Goal: Task Accomplishment & Management: Manage account settings

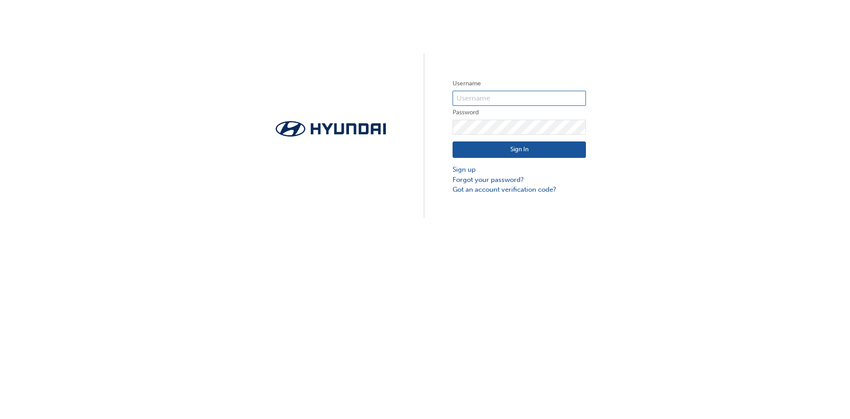
click at [477, 96] on input "text" at bounding box center [519, 98] width 133 height 15
click at [491, 96] on input "text" at bounding box center [519, 98] width 133 height 15
type input "achisholm"
click at [453, 141] on button "Sign In" at bounding box center [519, 149] width 133 height 17
click button "Sign In" at bounding box center [519, 149] width 133 height 17
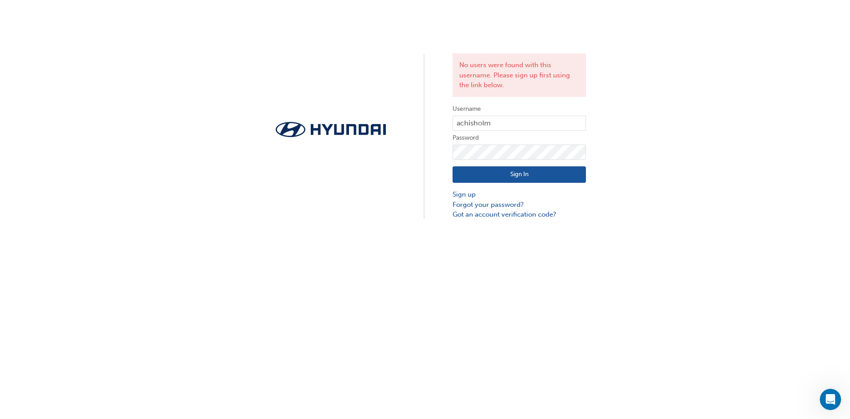
click at [527, 170] on button "Sign In" at bounding box center [519, 174] width 133 height 17
click at [433, 149] on div "No users were found with this username. Please sign up first using the link bel…" at bounding box center [425, 110] width 850 height 220
click button "Sign In" at bounding box center [519, 174] width 133 height 17
drag, startPoint x: 502, startPoint y: 120, endPoint x: 381, endPoint y: 115, distance: 121.5
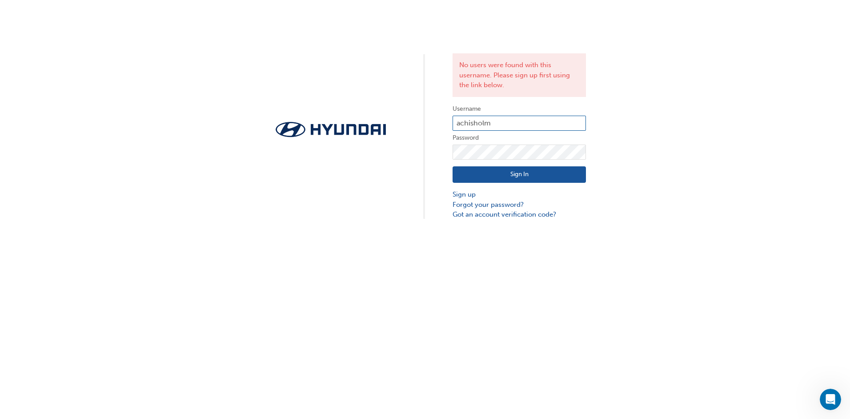
click at [381, 115] on div "No users were found with this username. Please sign up first using the link bel…" at bounding box center [425, 110] width 850 height 220
type input "14431"
click at [425, 141] on div "No users were found with this username. Please sign up first using the link bel…" at bounding box center [425, 110] width 850 height 220
click button "Sign In" at bounding box center [519, 174] width 133 height 17
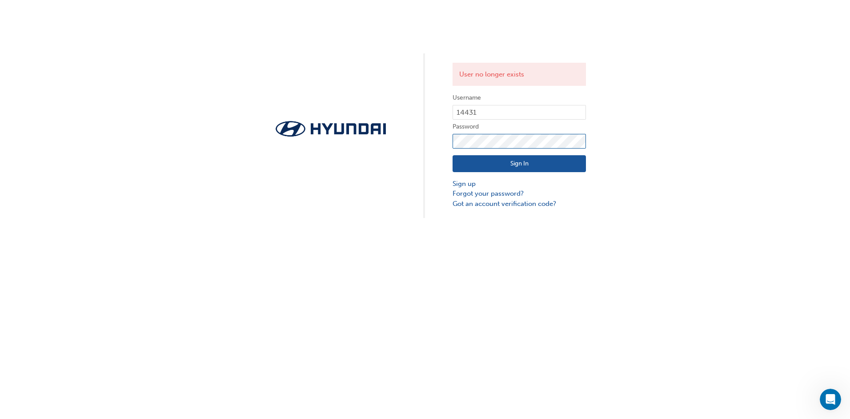
click at [403, 138] on div "User no longer exists Username 14431 Password Sign In Sign up Forgot your passw…" at bounding box center [425, 109] width 850 height 218
click button "Sign In" at bounding box center [519, 163] width 133 height 17
click at [499, 192] on link "Forgot your password?" at bounding box center [519, 194] width 133 height 10
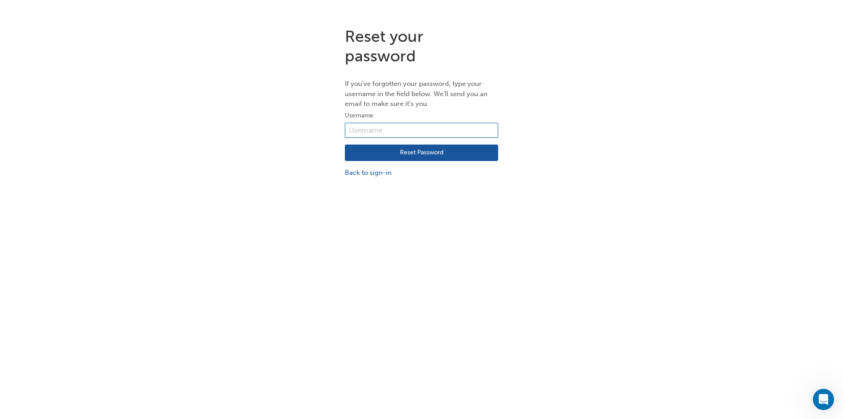
click at [410, 124] on input "text" at bounding box center [421, 130] width 153 height 15
type input "14431"
click button "Reset Password" at bounding box center [421, 153] width 153 height 17
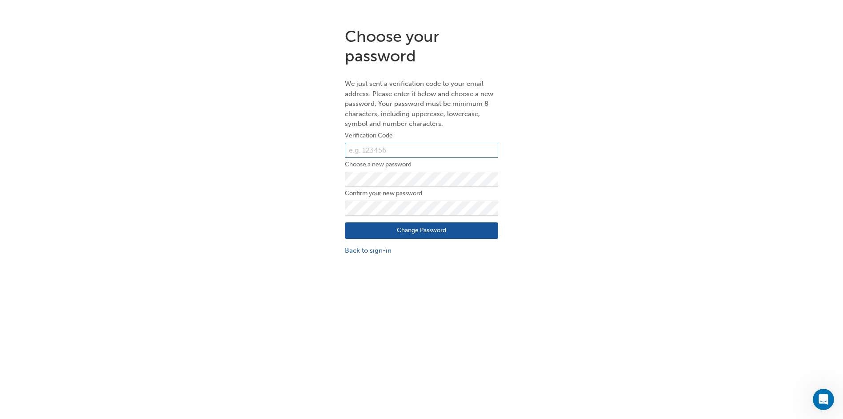
click at [369, 143] on input "text" at bounding box center [421, 150] width 153 height 15
paste input "054248"
type input "054248"
click at [408, 200] on form "Verification Code 054248 Choose a new password Confirm your new password Change…" at bounding box center [421, 192] width 153 height 125
click button "Change Password" at bounding box center [421, 230] width 153 height 17
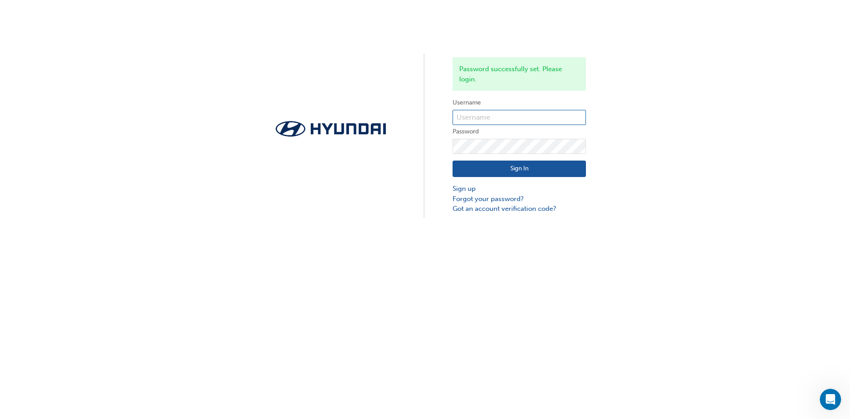
click at [530, 111] on form "Username Password Sign In Sign up Forgot your password? Got an account verifica…" at bounding box center [519, 155] width 133 height 116
drag, startPoint x: 522, startPoint y: 108, endPoint x: 494, endPoint y: 122, distance: 31.4
click at [514, 111] on form "Username Password Sign In Sign up Forgot your password? Got an account verifica…" at bounding box center [519, 155] width 133 height 116
click at [481, 110] on input "text" at bounding box center [519, 117] width 133 height 15
type input "14431"
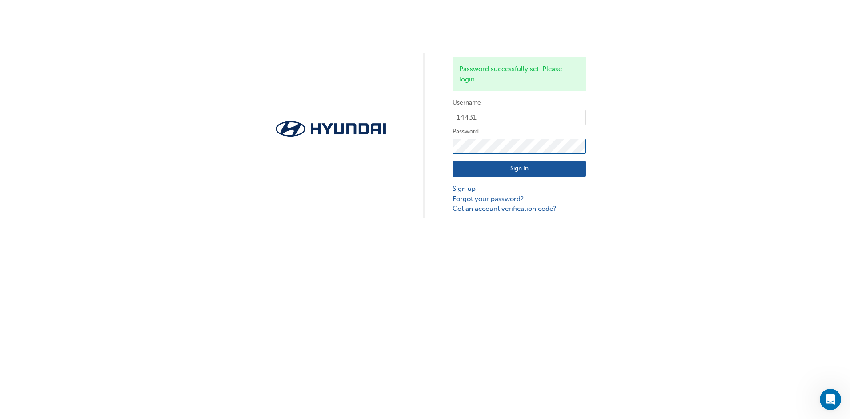
click button "Sign In" at bounding box center [519, 169] width 133 height 17
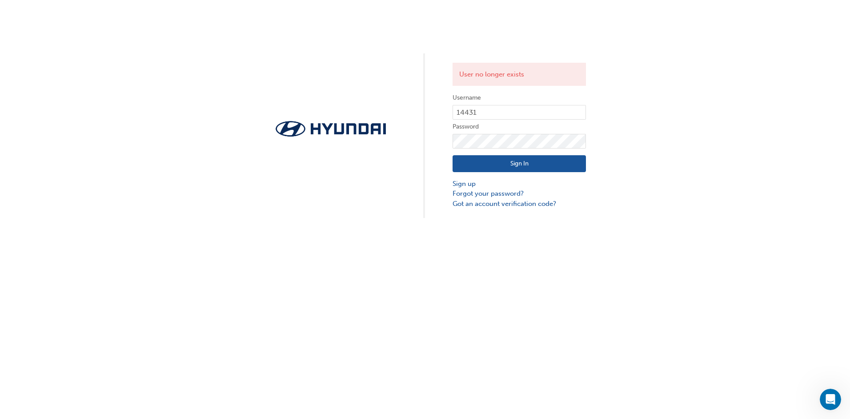
click at [518, 164] on button "Sign In" at bounding box center [519, 163] width 133 height 17
click button "Sign In" at bounding box center [519, 163] width 133 height 17
click at [498, 109] on input "14431" at bounding box center [519, 112] width 133 height 15
type input "14331"
click button "Sign In" at bounding box center [519, 163] width 133 height 17
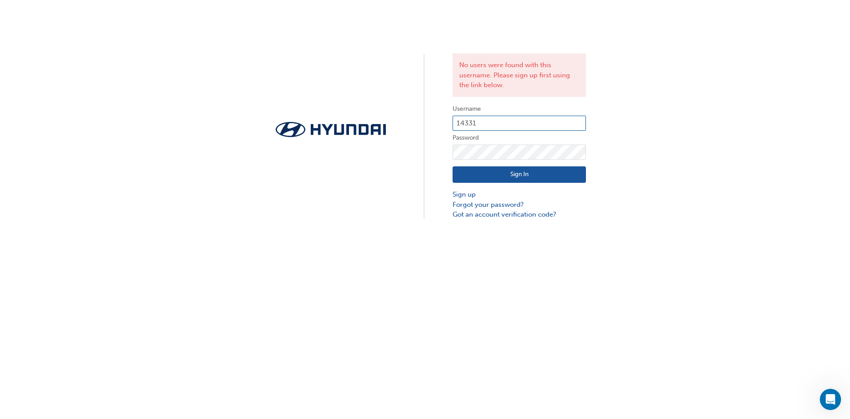
click at [508, 119] on input "14331" at bounding box center [519, 123] width 133 height 15
type input "14431"
click button "Sign In" at bounding box center [519, 174] width 133 height 17
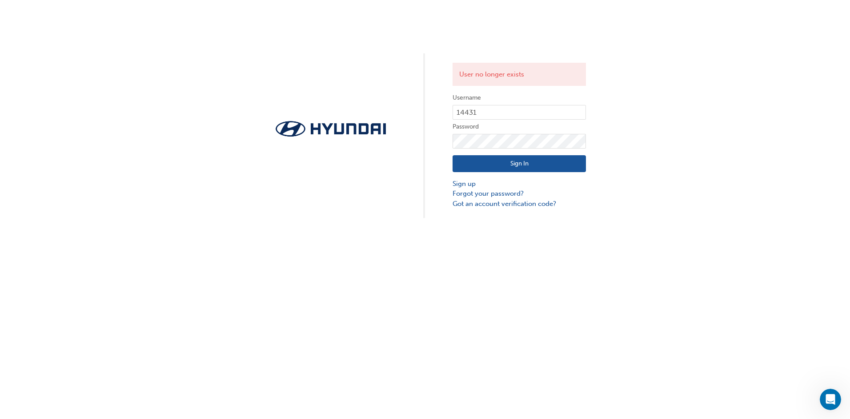
click at [499, 157] on button "Sign In" at bounding box center [519, 163] width 133 height 17
click at [485, 190] on link "Forgot your password?" at bounding box center [519, 194] width 133 height 10
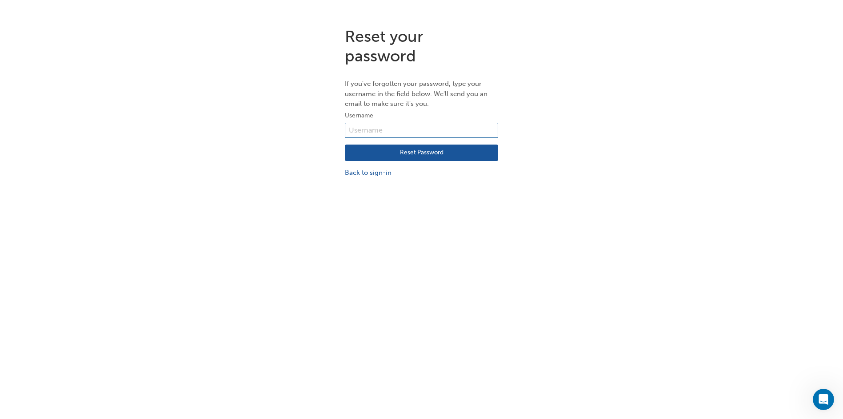
click at [408, 124] on input "text" at bounding box center [421, 130] width 153 height 15
type input "14431"
click button "Reset Password" at bounding box center [421, 153] width 153 height 17
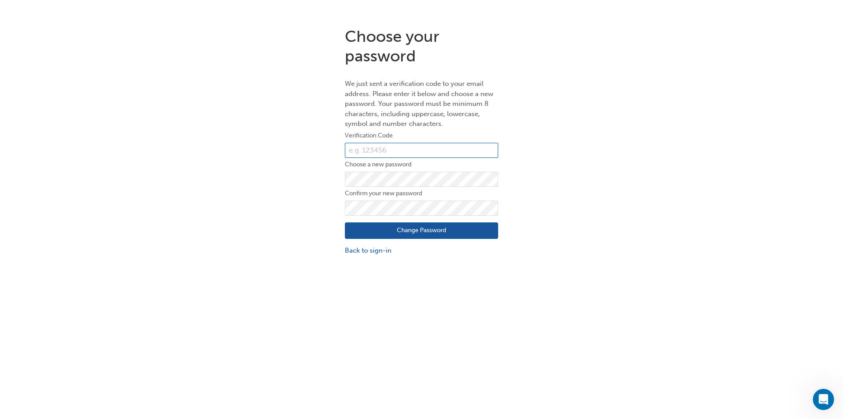
click at [387, 149] on input "text" at bounding box center [421, 150] width 153 height 15
click at [369, 149] on input "text" at bounding box center [421, 150] width 153 height 15
type input "970665"
click at [345, 222] on button "Change Password" at bounding box center [421, 230] width 153 height 17
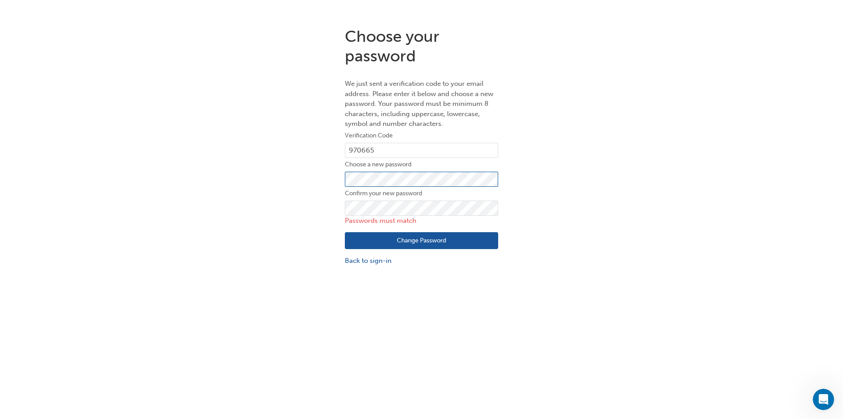
click at [345, 232] on button "Change Password" at bounding box center [421, 240] width 153 height 17
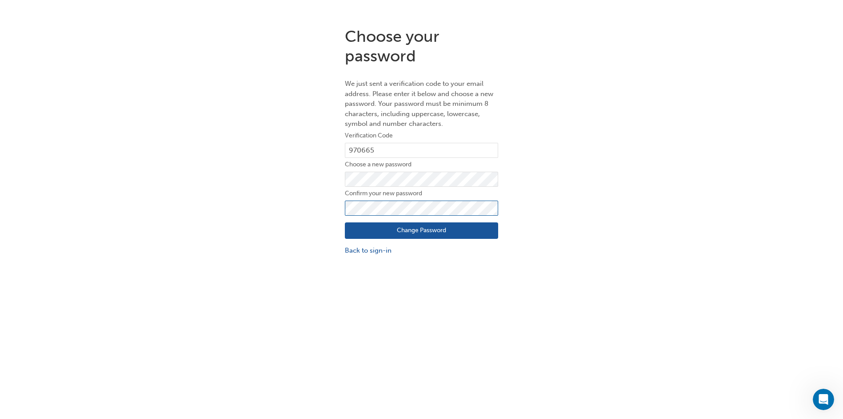
click button "Change Password" at bounding box center [421, 230] width 153 height 17
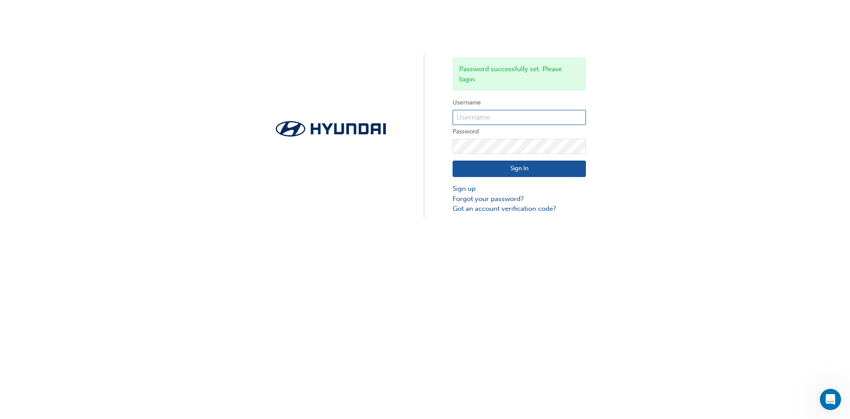
click at [484, 111] on input "text" at bounding box center [519, 117] width 133 height 15
type input "14431"
click button "Sign In" at bounding box center [519, 169] width 133 height 17
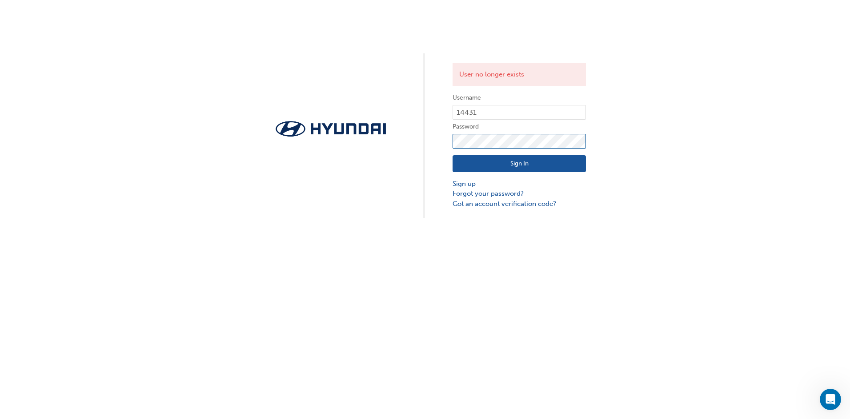
click at [434, 139] on div "User no longer exists Username 14431 Password Sign In Sign up Forgot your passw…" at bounding box center [425, 109] width 850 height 218
click button "Sign In" at bounding box center [519, 163] width 133 height 17
click at [420, 142] on div "Incorrect username or password. Username 14431 Password Sign In Sign up Forgot …" at bounding box center [425, 109] width 850 height 218
click at [559, 157] on button "Sign In" at bounding box center [519, 163] width 133 height 17
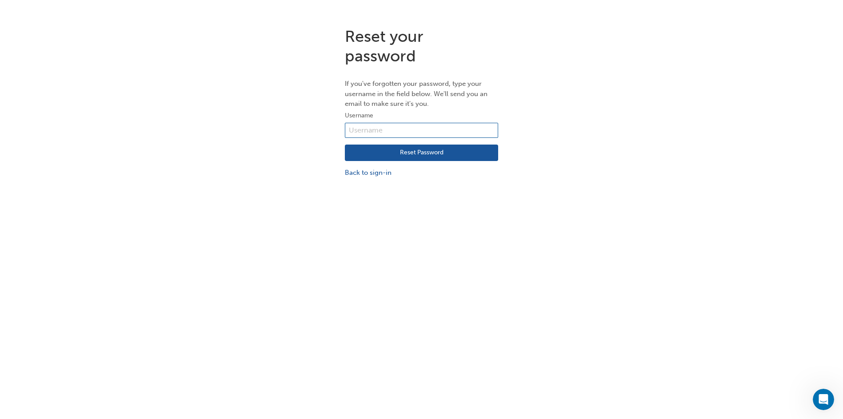
click at [403, 130] on input "text" at bounding box center [421, 130] width 153 height 15
type input "14431"
click button "Reset Password" at bounding box center [421, 153] width 153 height 17
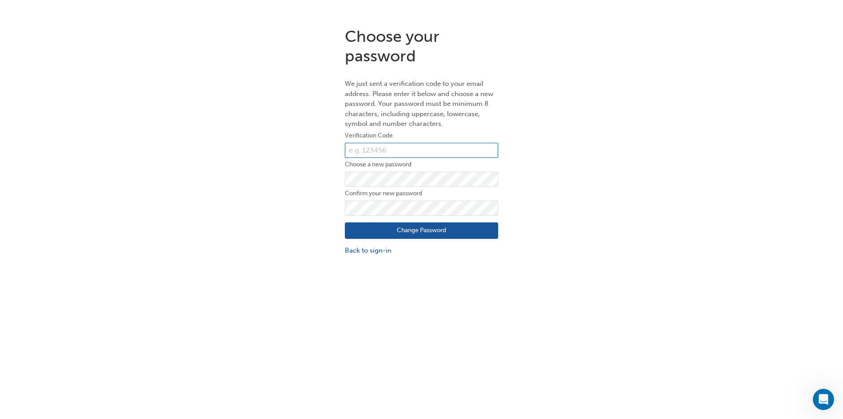
click at [414, 146] on input "text" at bounding box center [421, 150] width 153 height 15
type input "091137"
click at [500, 206] on div "Choose your password We just sent a verification code to your email address. Pl…" at bounding box center [421, 141] width 167 height 242
click at [433, 231] on button "Change Password" at bounding box center [421, 230] width 153 height 17
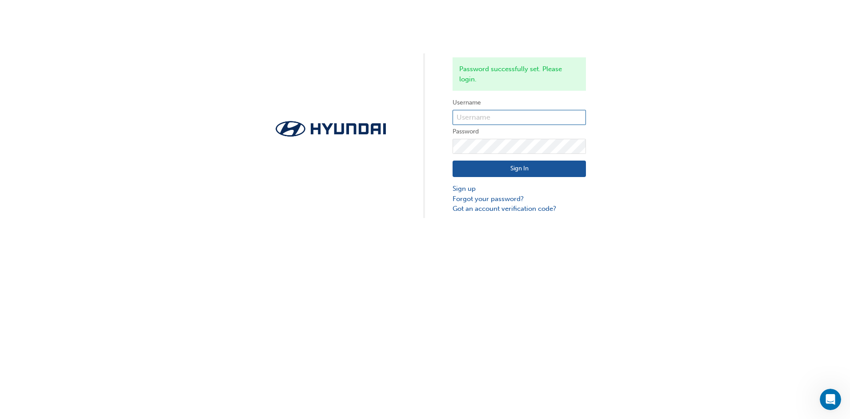
click at [478, 115] on input "text" at bounding box center [519, 117] width 133 height 15
type input "14431"
click at [562, 165] on button "Sign In" at bounding box center [519, 169] width 133 height 17
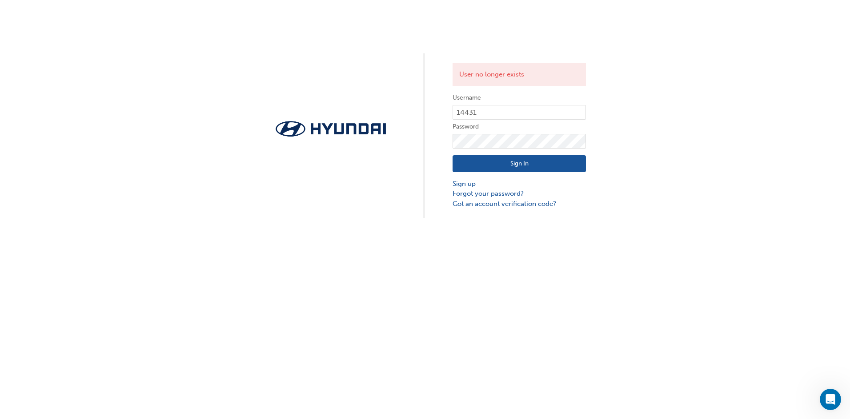
click at [503, 159] on button "Sign In" at bounding box center [519, 163] width 133 height 17
click at [503, 159] on div "User no longer exists Username 14431 Password Sign In Sign up Forgot your passw…" at bounding box center [425, 209] width 850 height 419
click at [510, 111] on input "14431" at bounding box center [519, 112] width 133 height 15
click at [510, 108] on input "14431" at bounding box center [519, 112] width 133 height 15
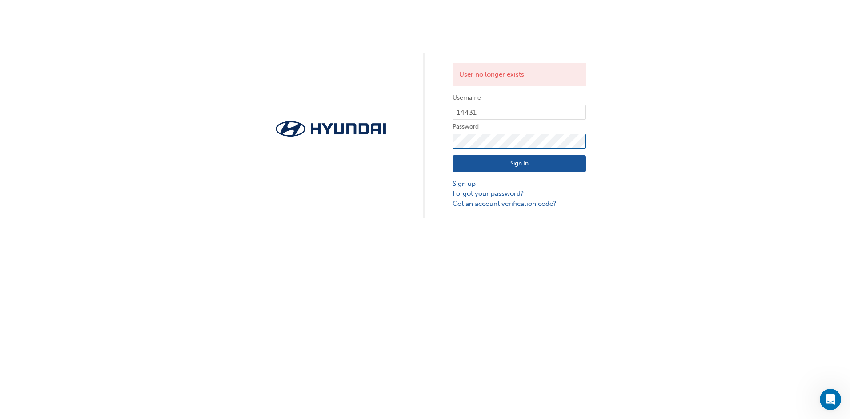
click button "Sign In" at bounding box center [519, 163] width 133 height 17
click at [445, 144] on div "User no longer exists Username 14431 Password Sign In Sign up Forgot your passw…" at bounding box center [425, 109] width 850 height 218
click button "Sign In" at bounding box center [519, 163] width 133 height 17
click at [502, 201] on link "Got an account verification code?" at bounding box center [519, 204] width 133 height 10
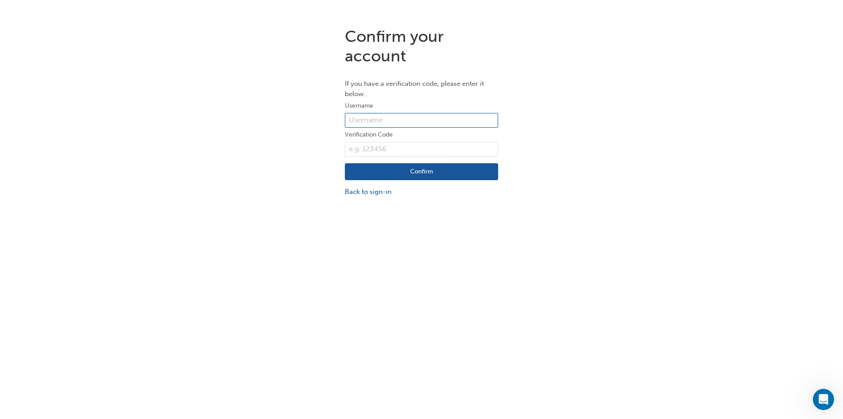
click at [370, 119] on input "text" at bounding box center [421, 120] width 153 height 15
type input "14431"
click at [405, 144] on input "text" at bounding box center [421, 149] width 153 height 15
type input "091137"
click button "Confirm" at bounding box center [421, 171] width 153 height 17
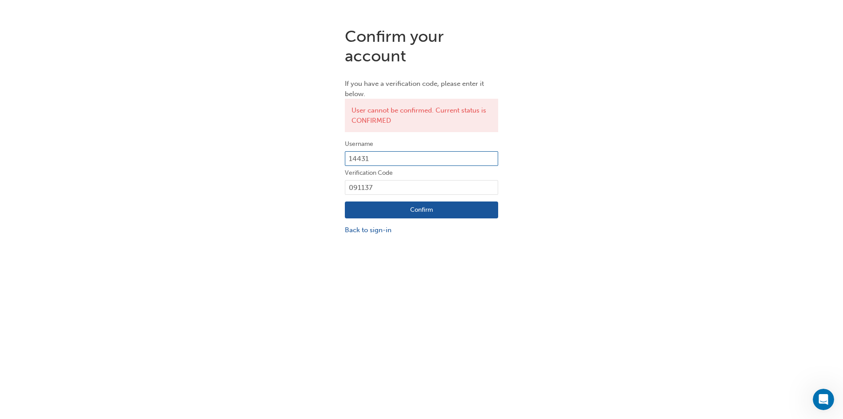
click at [333, 152] on div "Confirm your account If you have a verification code, please enter it below. Us…" at bounding box center [421, 130] width 843 height 221
type input "14431"
drag, startPoint x: 387, startPoint y: 184, endPoint x: 309, endPoint y: 185, distance: 77.8
click at [309, 185] on div "Confirm your account If you have a verification code, please enter it below. Us…" at bounding box center [421, 130] width 843 height 221
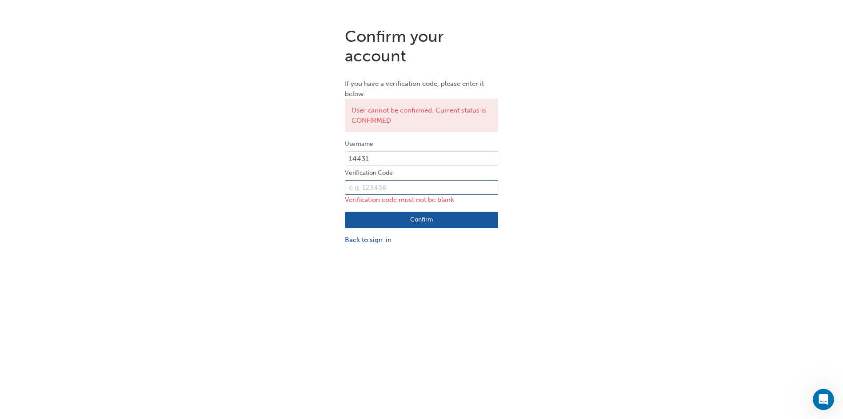
click at [423, 182] on input "text" at bounding box center [421, 187] width 153 height 15
paste input "091137"
type input "091137"
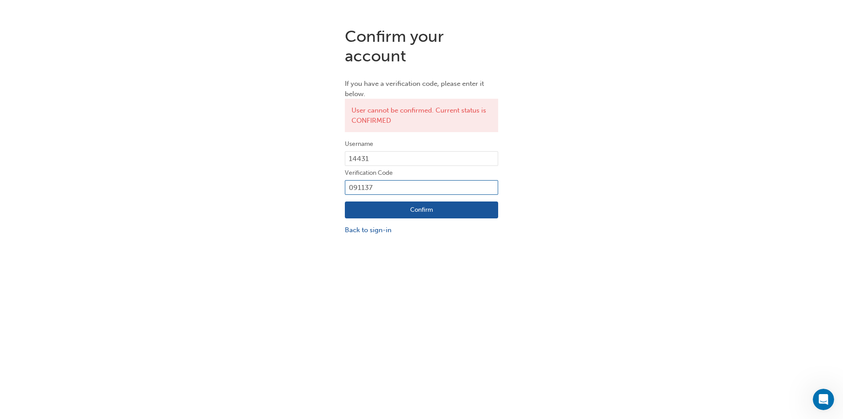
click button "Confirm" at bounding box center [421, 209] width 153 height 17
click at [413, 207] on button "Confirm" at bounding box center [421, 209] width 153 height 17
click at [377, 229] on link "Back to sign-in" at bounding box center [421, 230] width 153 height 10
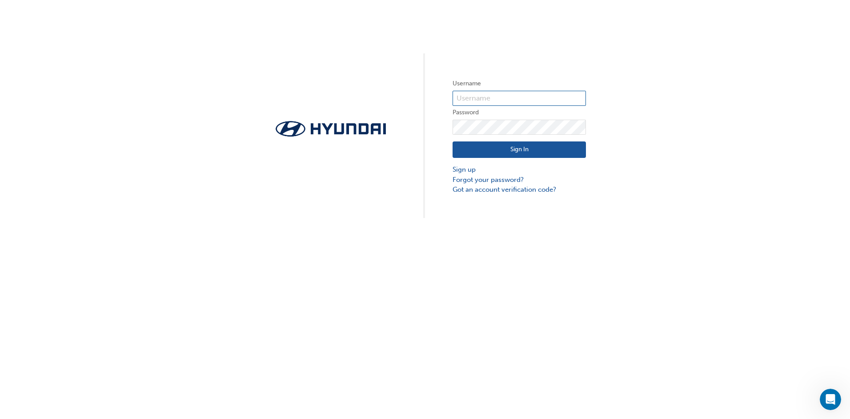
click at [485, 94] on input "text" at bounding box center [519, 98] width 133 height 15
type input "14431"
click button "Sign In" at bounding box center [519, 149] width 133 height 17
